Goal: Task Accomplishment & Management: Manage account settings

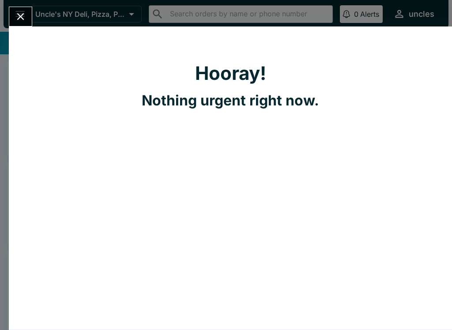
click at [22, 13] on icon "Close" at bounding box center [21, 17] width 12 height 12
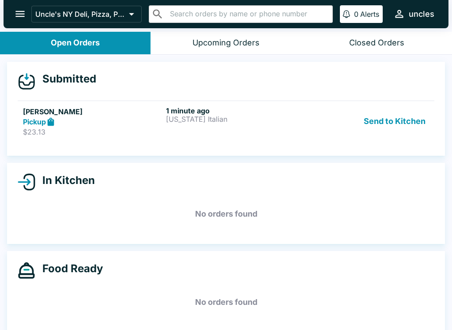
click at [45, 133] on p "$23.13" at bounding box center [93, 132] width 140 height 9
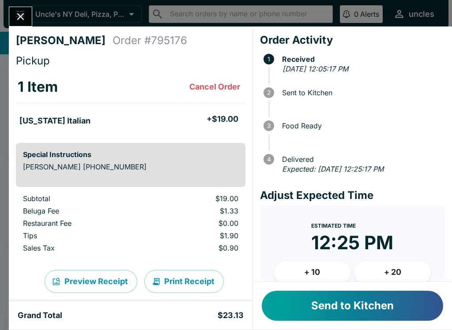
click at [382, 301] on button "Send to Kitchen" at bounding box center [353, 306] width 182 height 30
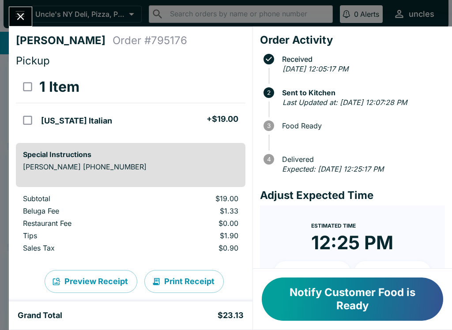
click at [160, 121] on li "[US_STATE] Italian + $19.00" at bounding box center [142, 119] width 208 height 19
checkbox input "true"
click at [21, 3] on div "[PERSON_NAME] Order # 795176 Pickup 1 Item Refund [US_STATE] Italian + $19.00 S…" at bounding box center [226, 165] width 452 height 330
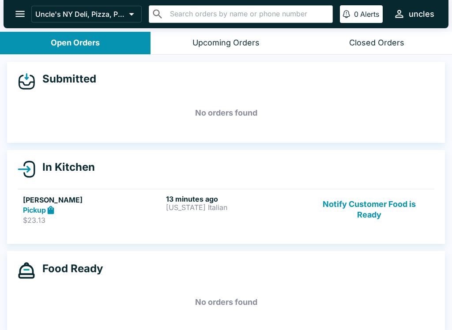
click at [125, 212] on div "Pickup" at bounding box center [93, 210] width 140 height 10
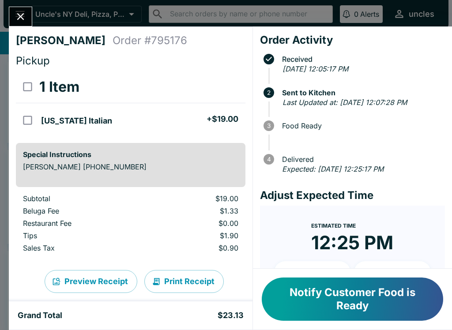
click at [354, 306] on button "Notify Customer Food is Ready" at bounding box center [353, 299] width 182 height 43
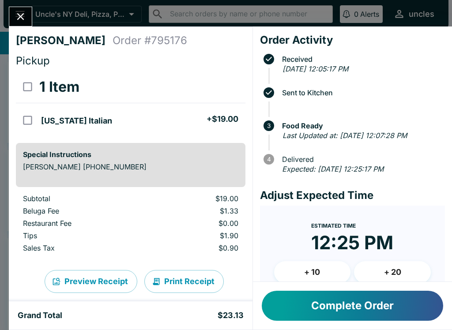
click at [354, 318] on button "Complete Order" at bounding box center [353, 306] width 182 height 30
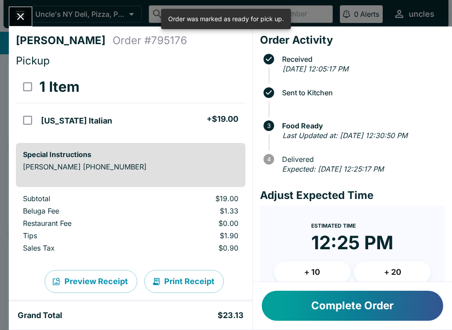
click at [25, 12] on icon "Close" at bounding box center [21, 17] width 12 height 12
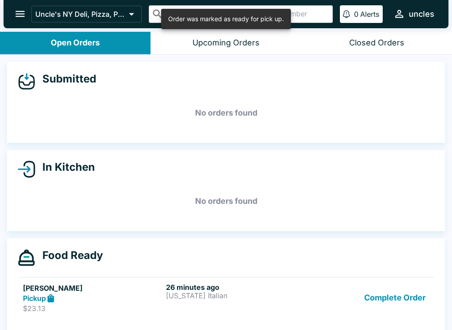
click at [396, 293] on button "Complete Order" at bounding box center [395, 298] width 68 height 30
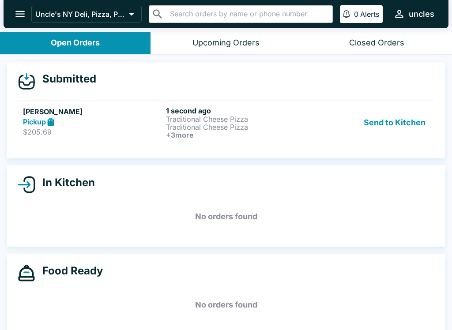
click at [294, 130] on p "Traditional Cheese Pizza" at bounding box center [236, 127] width 140 height 8
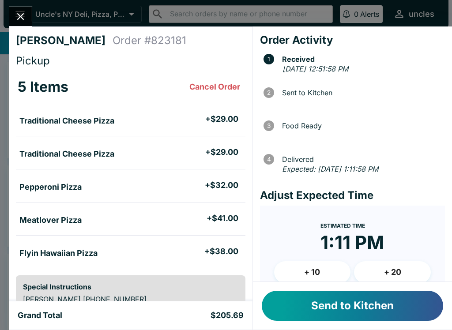
click at [304, 278] on button "+ 10" at bounding box center [312, 272] width 77 height 22
click at [347, 311] on button "Send to Kitchen" at bounding box center [353, 306] width 182 height 30
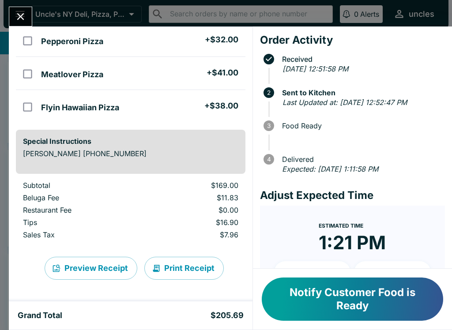
scroll to position [146, 0]
